Goal: Use online tool/utility: Utilize a website feature to perform a specific function

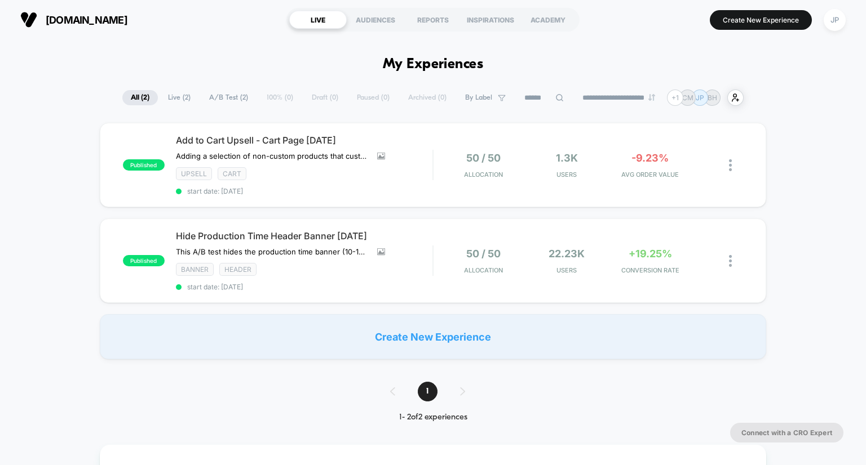
click at [768, 20] on button "Create New Experience" at bounding box center [760, 20] width 102 height 20
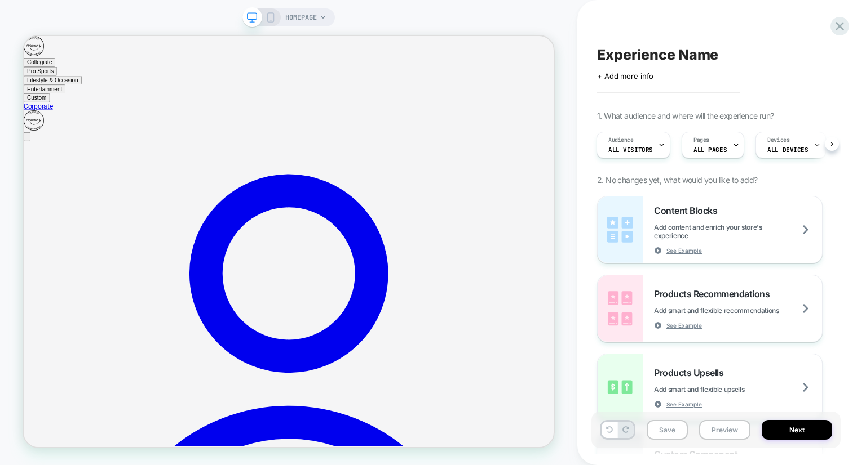
click at [305, 17] on span "HOMEPAGE" at bounding box center [301, 17] width 32 height 18
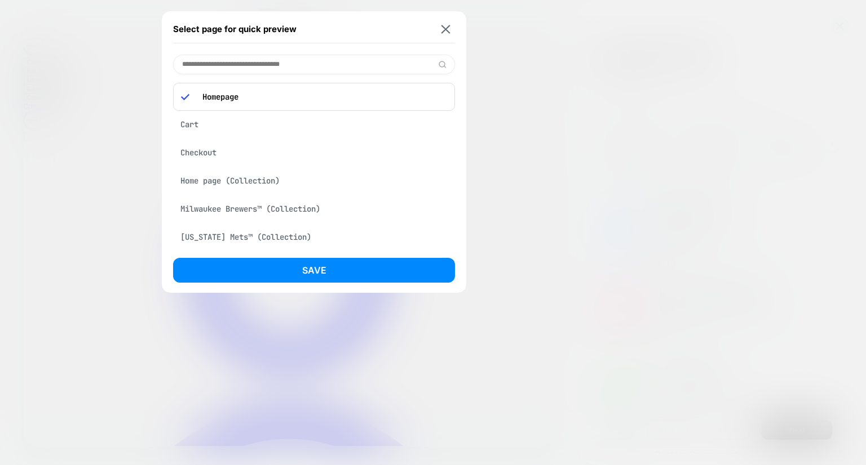
click at [301, 64] on input at bounding box center [314, 65] width 282 height 20
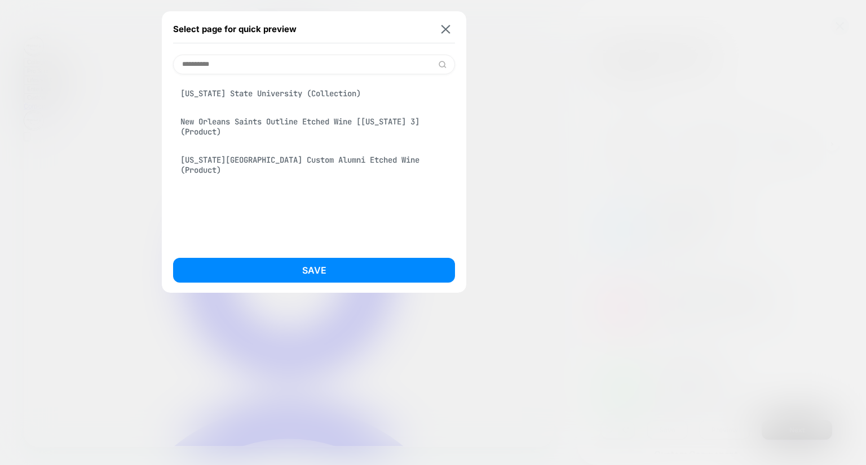
type input "*********"
click at [290, 86] on div "[US_STATE] State University (Collection)" at bounding box center [314, 93] width 282 height 21
click at [285, 268] on button "Save" at bounding box center [314, 270] width 282 height 25
